Goal: Learn about a topic

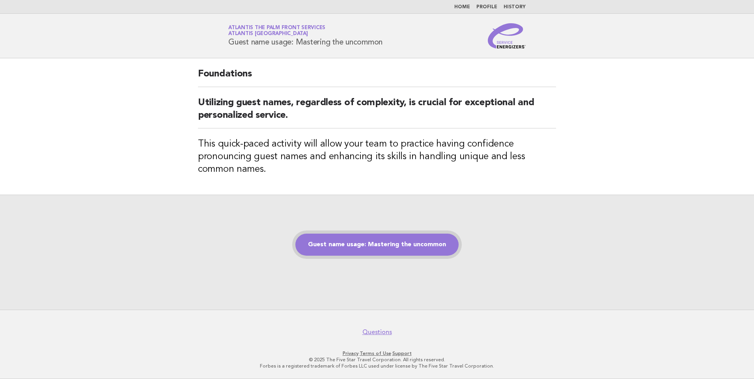
click at [387, 247] on link "Guest name usage: Mastering the uncommon" at bounding box center [376, 245] width 163 height 22
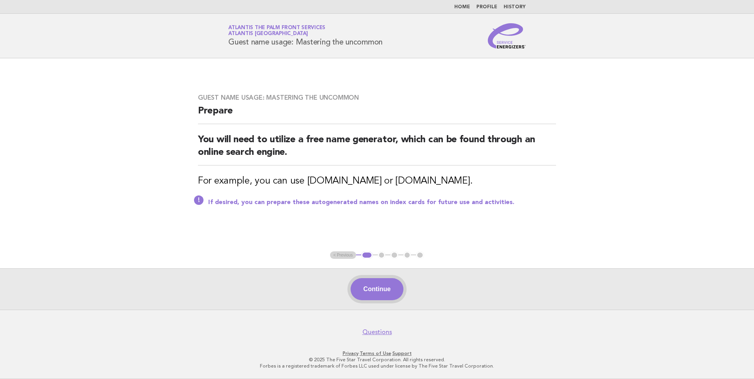
click at [377, 288] on button "Continue" at bounding box center [377, 289] width 52 height 22
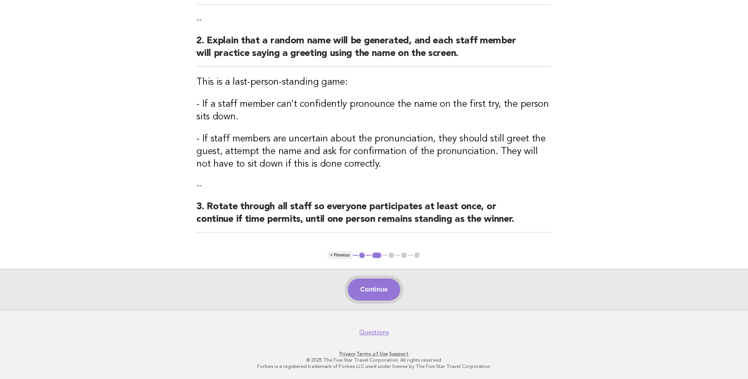
click at [378, 282] on button "Continue" at bounding box center [374, 290] width 52 height 22
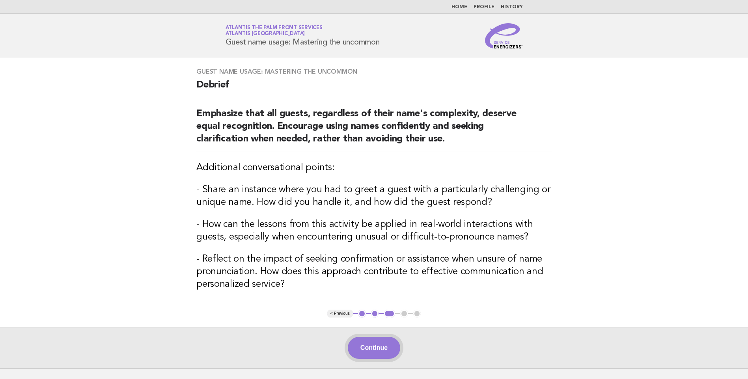
click at [394, 351] on button "Continue" at bounding box center [374, 348] width 52 height 22
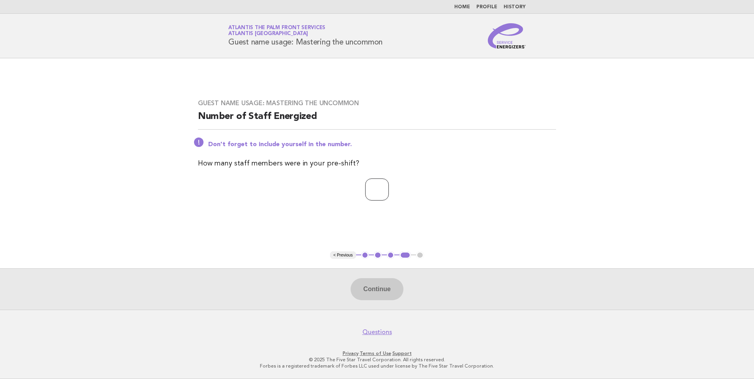
click at [370, 189] on input "number" at bounding box center [377, 190] width 24 height 22
type input "*"
click at [380, 289] on button "Continue" at bounding box center [377, 289] width 52 height 22
